Goal: Task Accomplishment & Management: Use online tool/utility

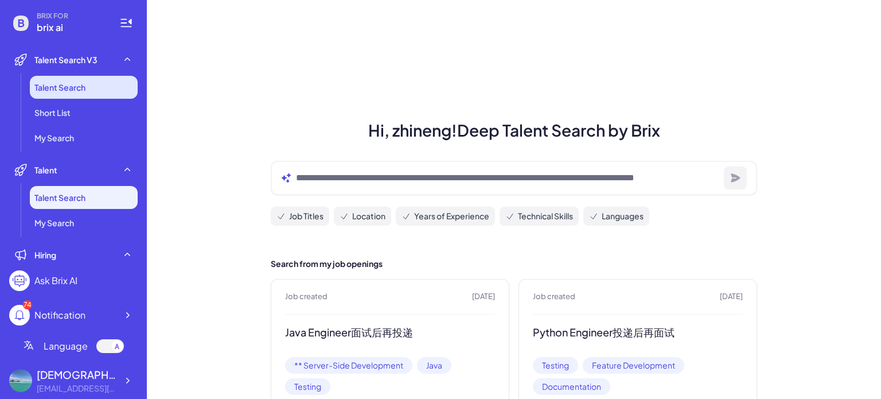
click at [79, 87] on span "Talent Search" at bounding box center [59, 86] width 51 height 11
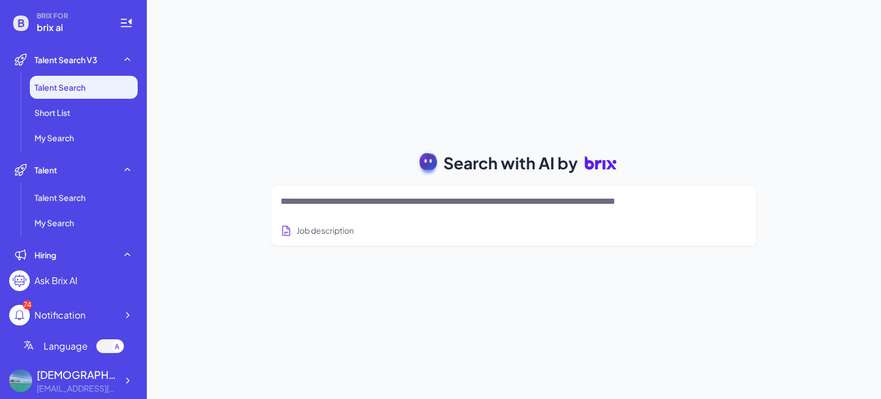
click at [419, 204] on textarea at bounding box center [501, 202] width 440 height 14
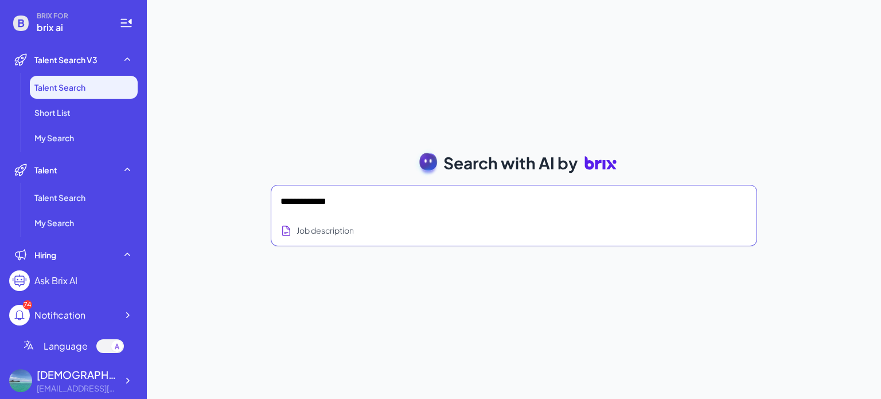
type textarea "**********"
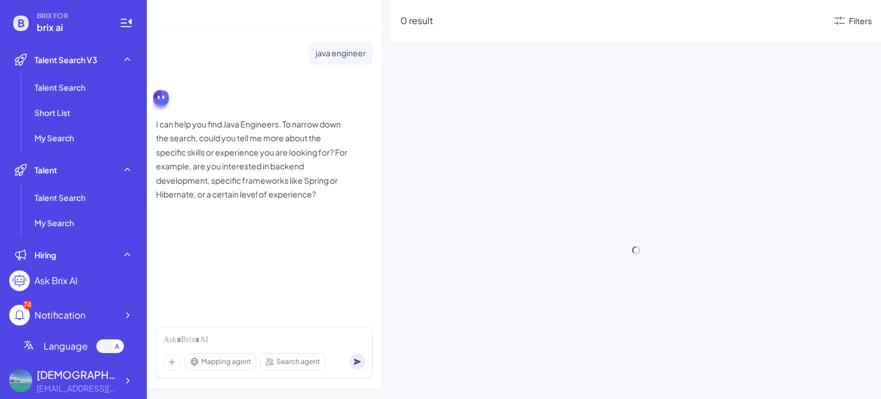
click at [849, 18] on div "Filters" at bounding box center [860, 21] width 23 height 12
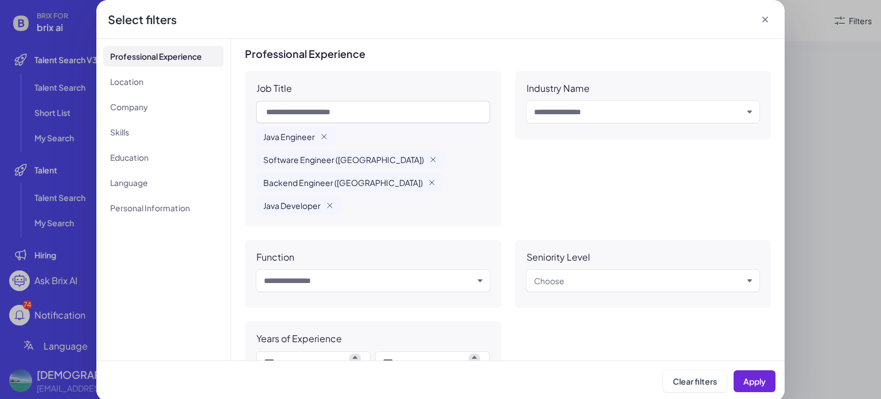
click at [763, 20] on icon at bounding box center [765, 19] width 11 height 11
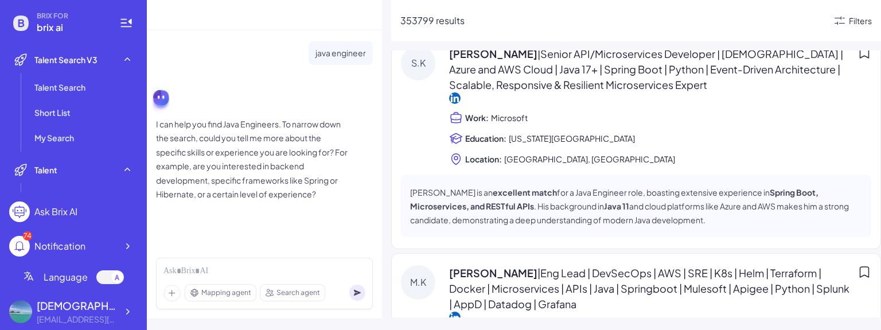
scroll to position [956, 0]
